Goal: Transaction & Acquisition: Subscribe to service/newsletter

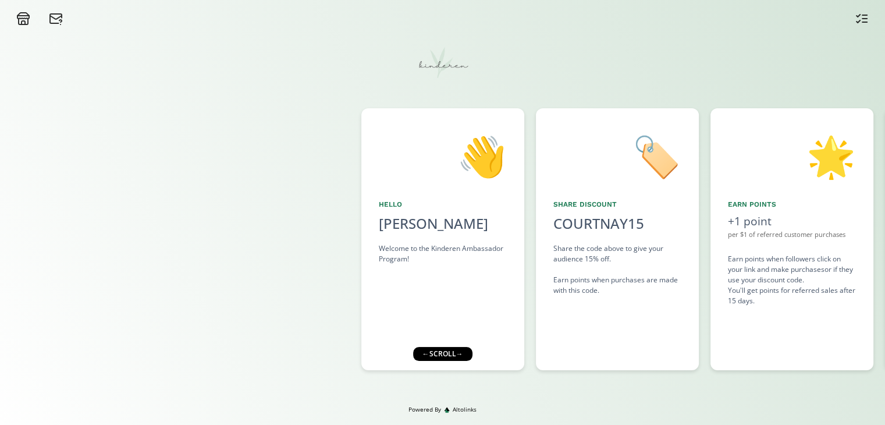
click at [462, 350] on div "← scroll →" at bounding box center [442, 354] width 59 height 14
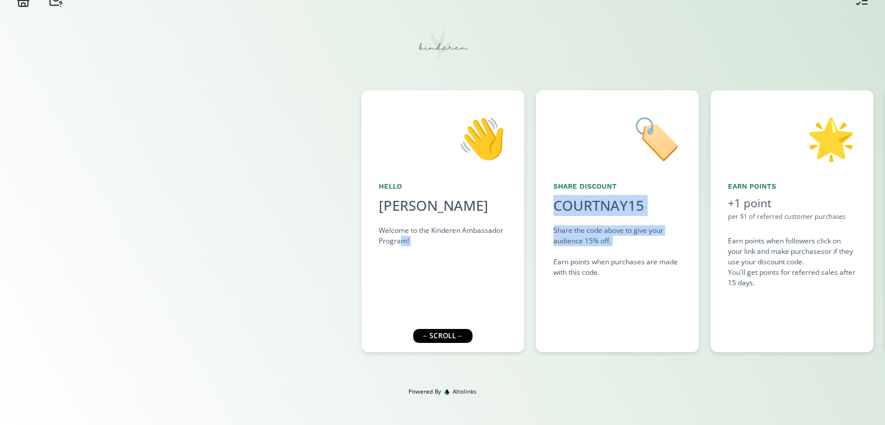
drag, startPoint x: 617, startPoint y: 254, endPoint x: 402, endPoint y: 243, distance: 215.1
click at [402, 243] on div "👋 Hello Courtnay Petersen Welcome to the Kinderen Ambassador Program! 🏷️ Share …" at bounding box center [442, 221] width 885 height 274
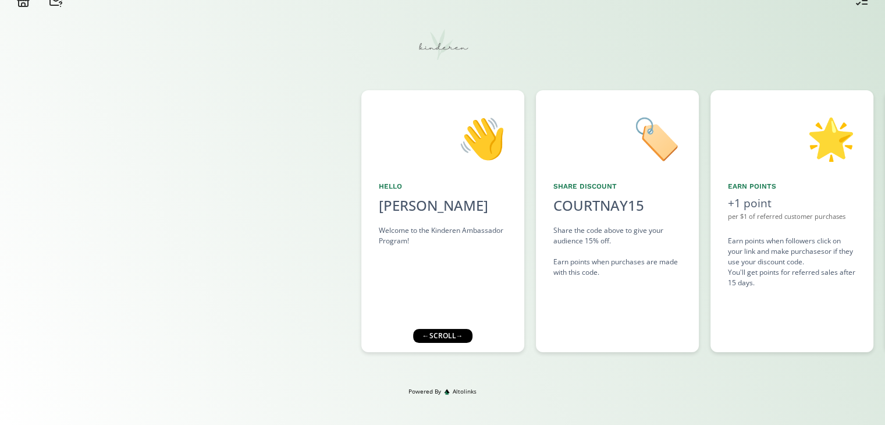
click at [242, 249] on div at bounding box center [180, 221] width 361 height 262
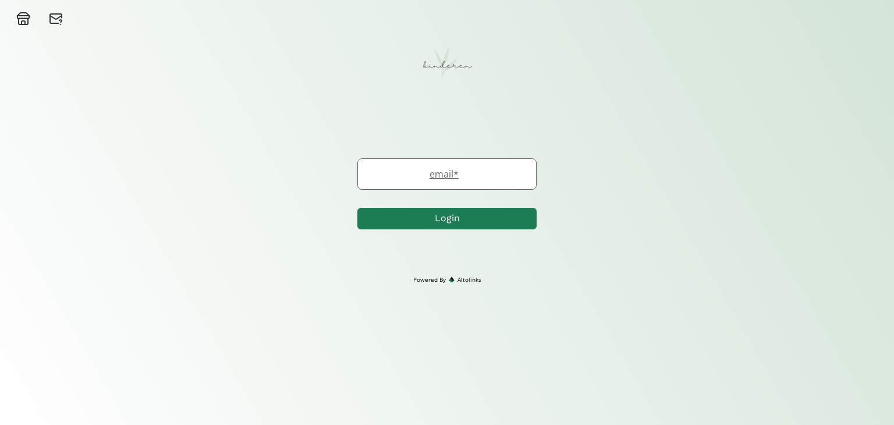
click at [436, 178] on label "email *" at bounding box center [441, 174] width 166 height 14
type input "[EMAIL_ADDRESS][DOMAIN_NAME]"
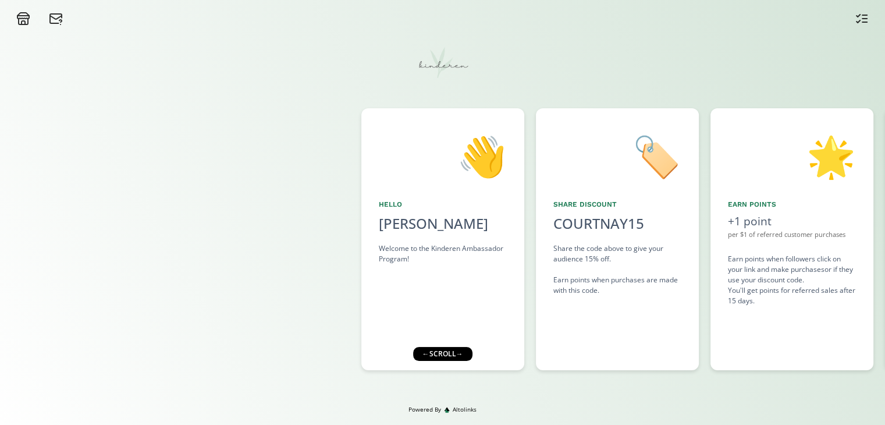
scroll to position [18, 0]
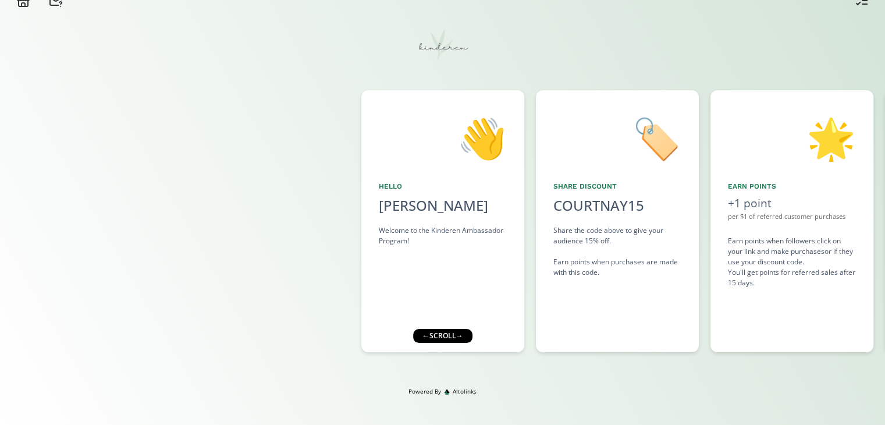
click at [448, 340] on div "← scroll →" at bounding box center [442, 336] width 59 height 14
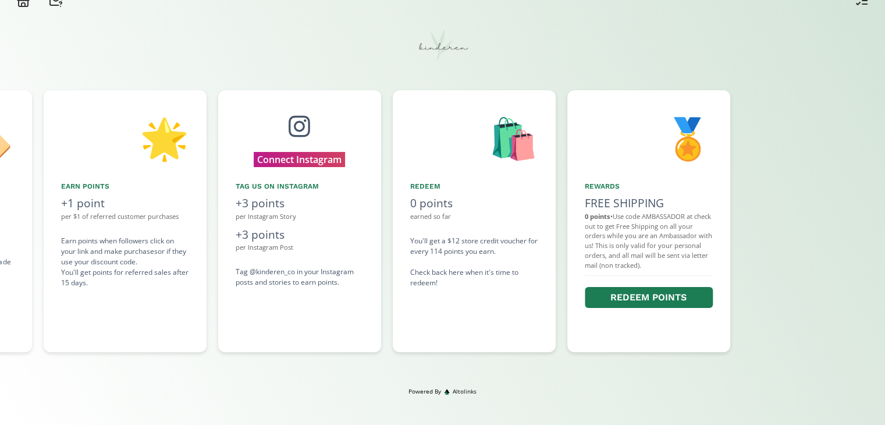
drag, startPoint x: 581, startPoint y: 293, endPoint x: 356, endPoint y: 281, distance: 225.0
click at [356, 281] on div "👋 Hello Courtnay Petersen Welcome to the Kinderen Ambassador Program! 🏷️ Share …" at bounding box center [442, 221] width 885 height 274
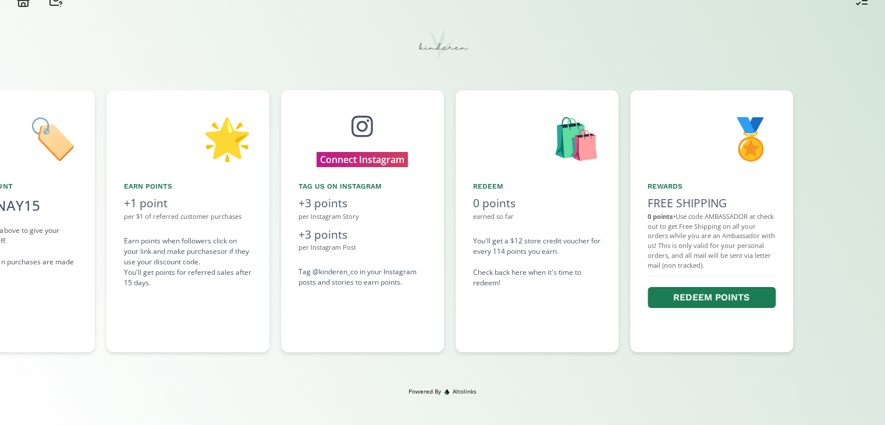
scroll to position [0, 316]
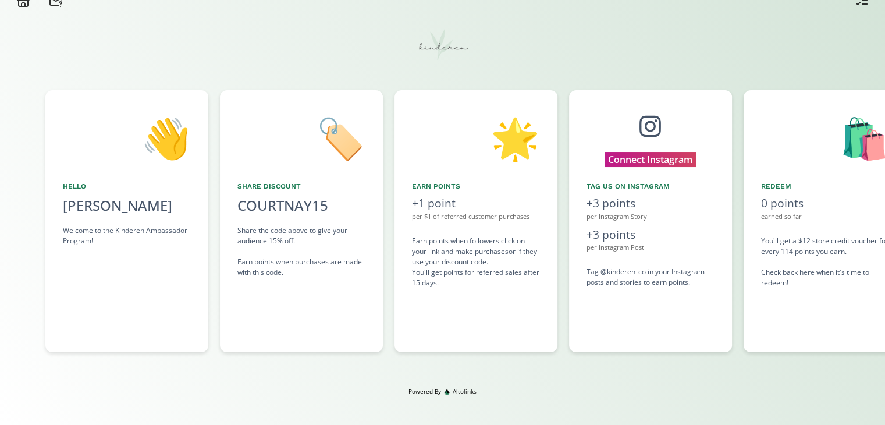
drag, startPoint x: 593, startPoint y: 189, endPoint x: 712, endPoint y: 218, distance: 122.8
click at [712, 218] on div "👋 Hello [PERSON_NAME] Welcome to the Kinderen Ambassador Program! 🏷️ Share Disc…" at bounding box center [442, 221] width 885 height 274
click at [666, 158] on button "Connect Instagram" at bounding box center [649, 159] width 109 height 18
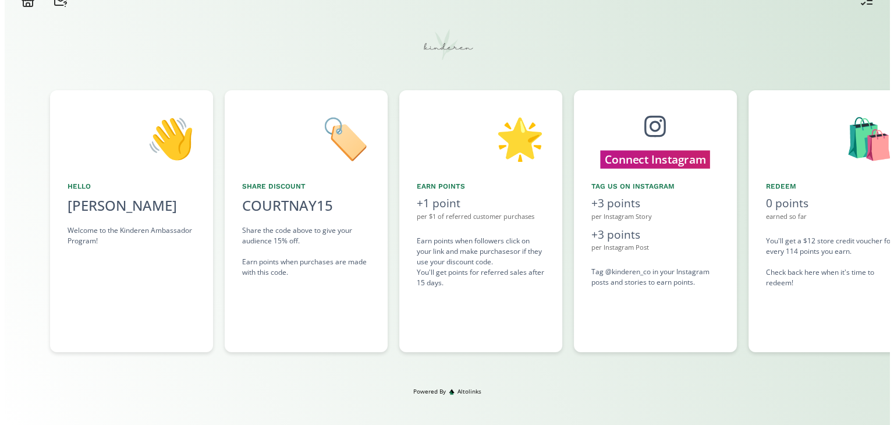
scroll to position [0, 0]
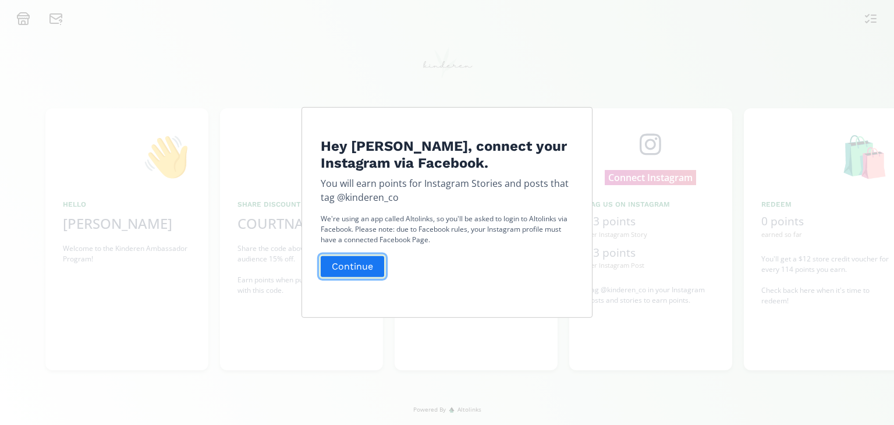
click at [361, 260] on button "Continue" at bounding box center [352, 266] width 67 height 25
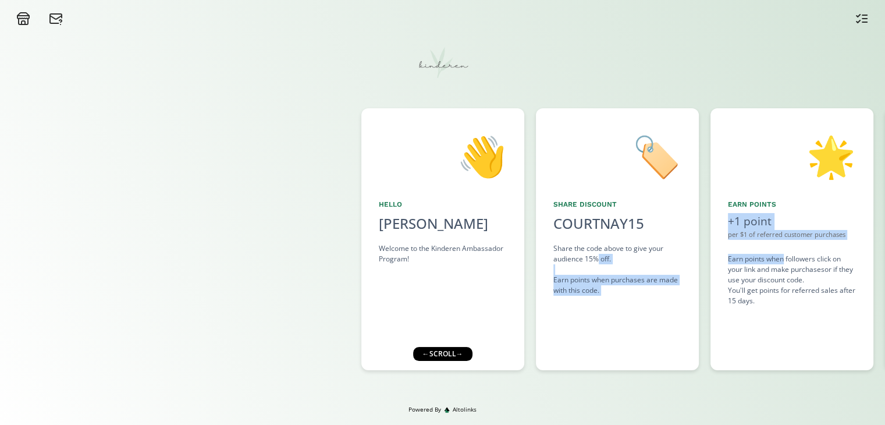
drag, startPoint x: 782, startPoint y: 259, endPoint x: 598, endPoint y: 261, distance: 183.9
click at [598, 261] on div "👋 Hello [PERSON_NAME] Welcome to the Kinderen Ambassador Program! 🏷️ Share Disc…" at bounding box center [442, 239] width 885 height 274
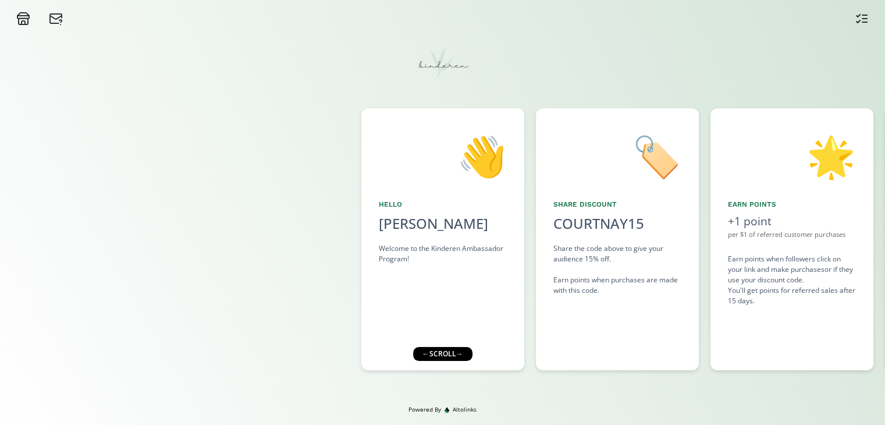
click at [790, 357] on div "🌟 Earn points +1 point per $1 of referred customer purchases Earn points when f…" at bounding box center [792, 239] width 163 height 262
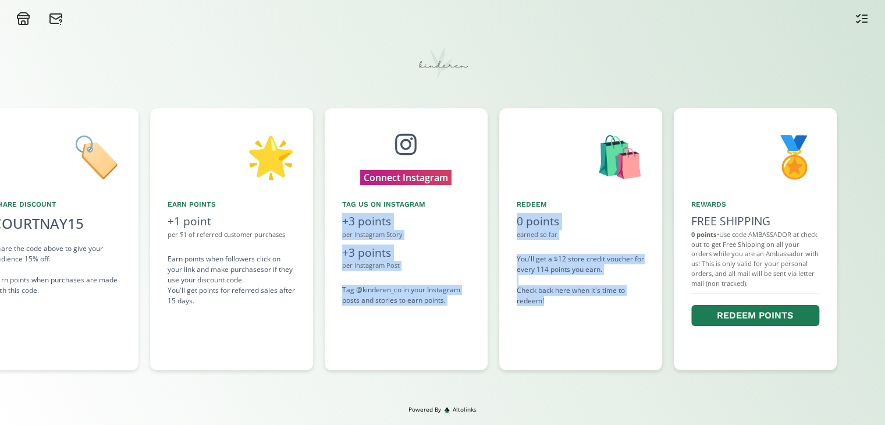
drag, startPoint x: 826, startPoint y: 354, endPoint x: 638, endPoint y: 336, distance: 188.2
click at [638, 336] on div "👋 Hello [PERSON_NAME] Welcome to the Kinderen Ambassador Program! 🏷️ Share Disc…" at bounding box center [442, 239] width 885 height 274
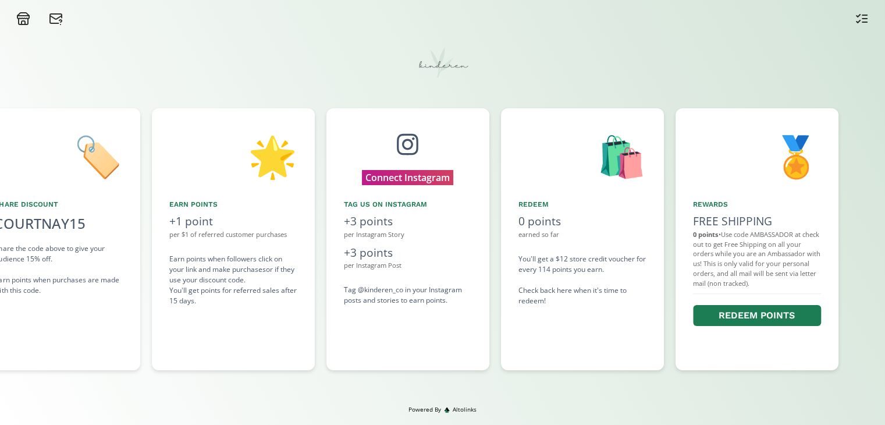
click at [690, 385] on div "👋 Hello [PERSON_NAME] Welcome to the Kinderen Ambassador Program! 🏷️ Share Disc…" at bounding box center [442, 215] width 885 height 379
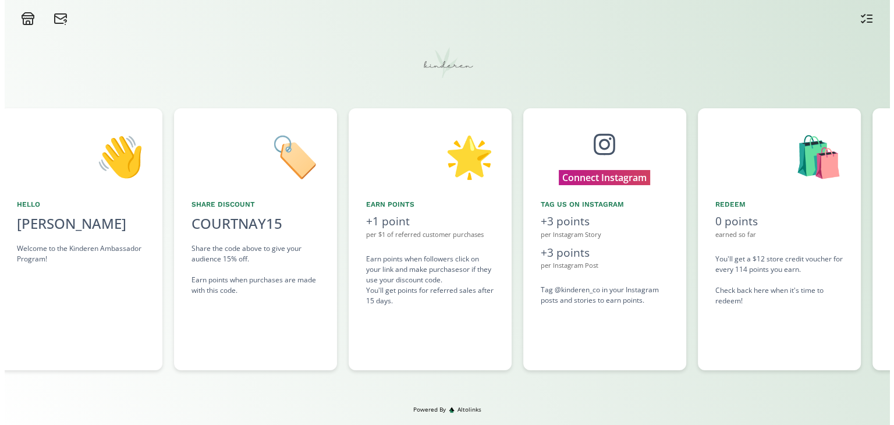
scroll to position [0, 314]
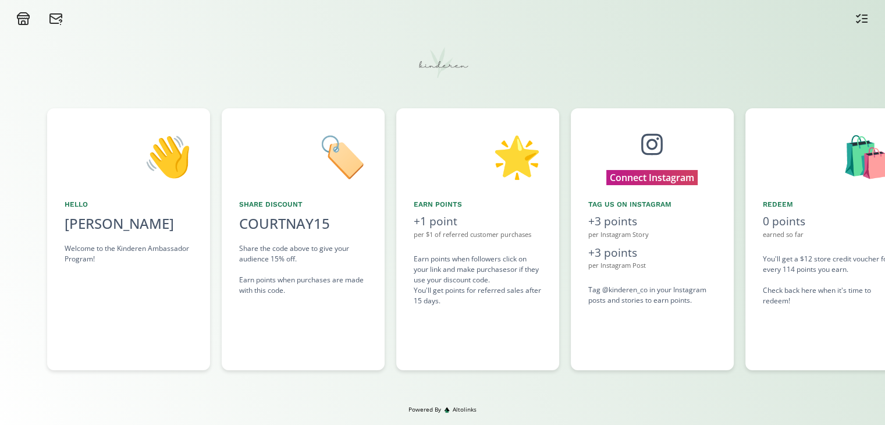
drag, startPoint x: 698, startPoint y: 352, endPoint x: 833, endPoint y: 395, distance: 141.7
click at [833, 395] on div "👋 Hello Courtnay Petersen Welcome to the Kinderen Ambassador Program! 🏷️ Share …" at bounding box center [442, 215] width 885 height 379
click at [663, 178] on button "Connect Instagram" at bounding box center [651, 177] width 109 height 18
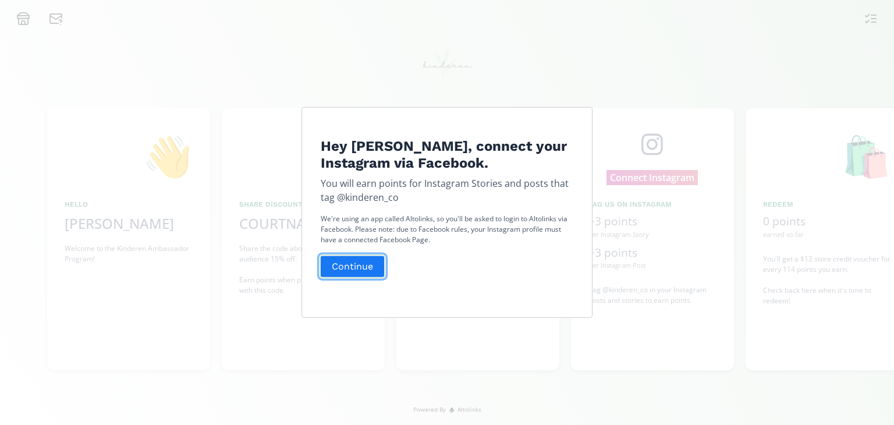
click at [356, 270] on button "Continue" at bounding box center [352, 266] width 67 height 25
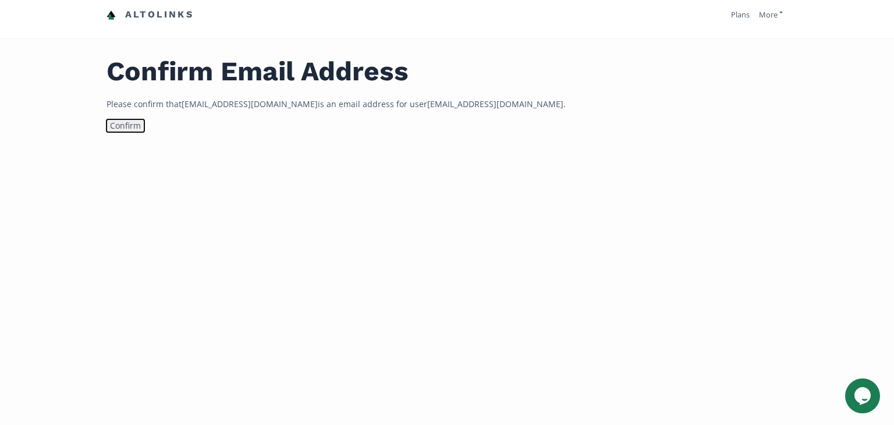
click at [123, 123] on button "Confirm" at bounding box center [126, 125] width 38 height 13
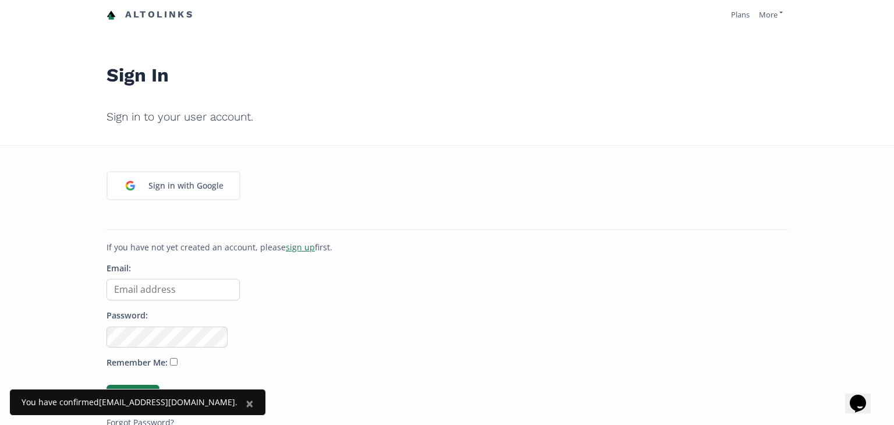
click at [286, 246] on u "sign up" at bounding box center [300, 247] width 29 height 11
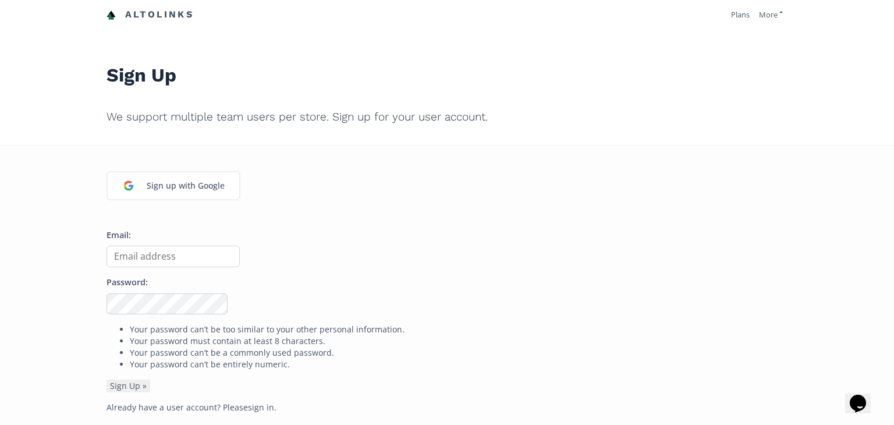
click at [194, 254] on input "Email:" at bounding box center [173, 257] width 133 height 22
type input "[EMAIL_ADDRESS][DOMAIN_NAME]"
click at [117, 387] on button "Sign Up »" at bounding box center [129, 385] width 44 height 13
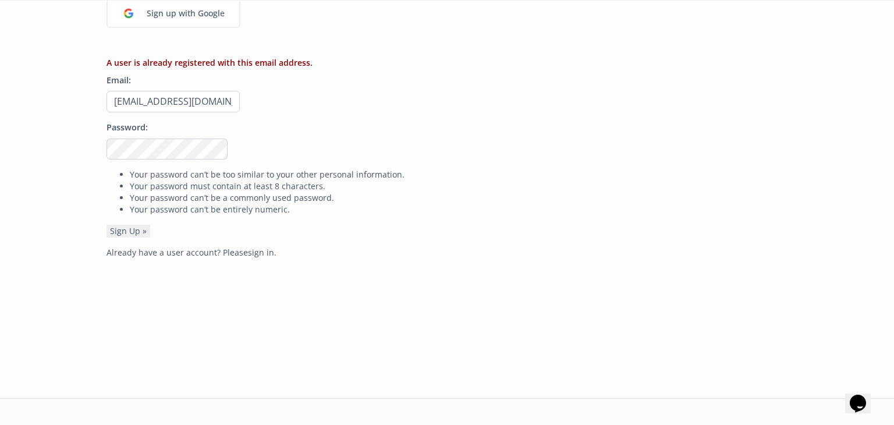
scroll to position [177, 0]
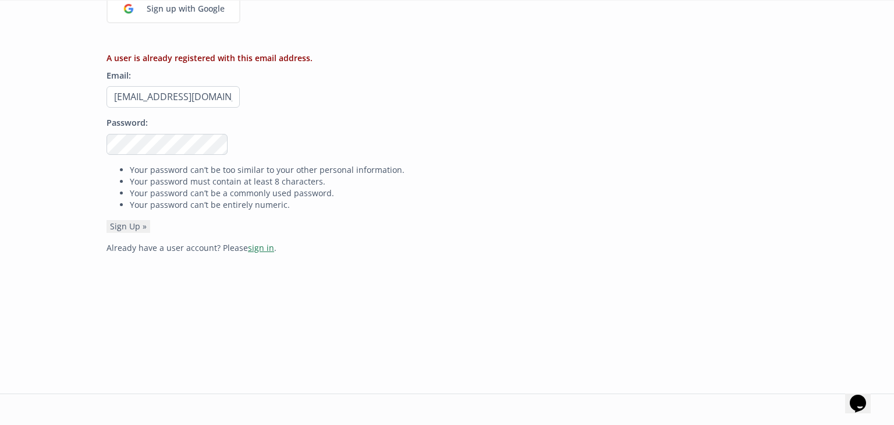
click at [257, 248] on link "sign in" at bounding box center [261, 247] width 26 height 11
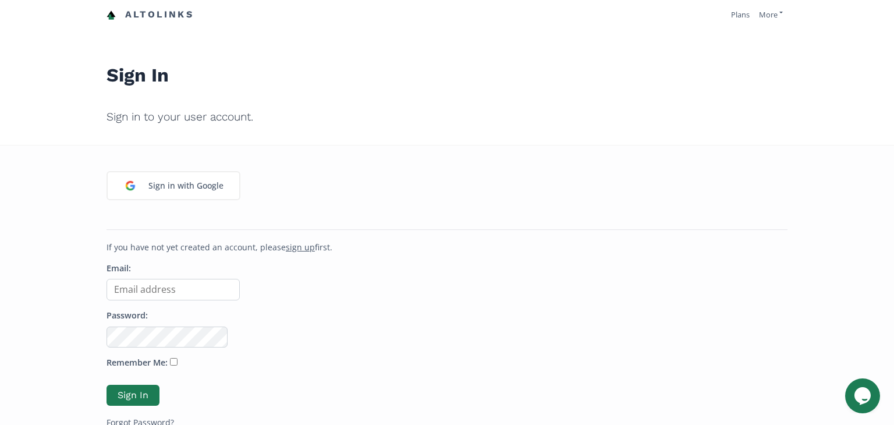
click at [135, 289] on input "Email:" at bounding box center [173, 290] width 133 height 22
type input "[EMAIL_ADDRESS][DOMAIN_NAME]"
click at [134, 393] on button "Sign In" at bounding box center [133, 395] width 56 height 25
